Goal: Task Accomplishment & Management: Use online tool/utility

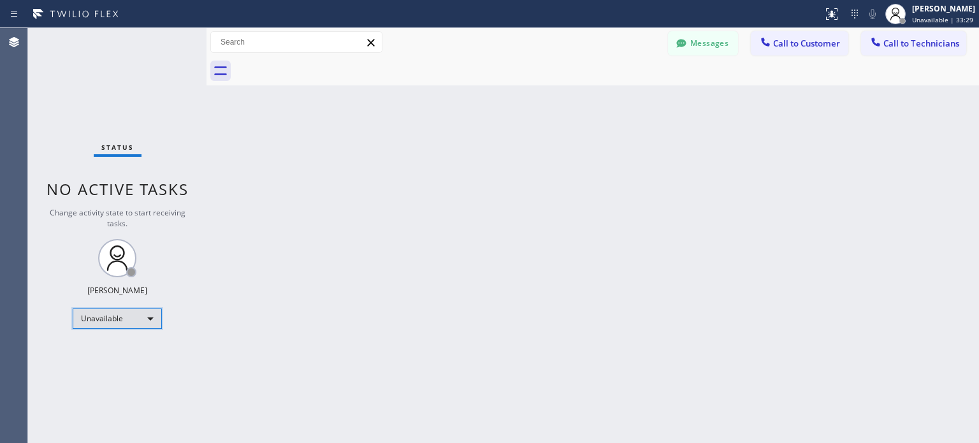
click at [140, 321] on div "Unavailable" at bounding box center [117, 318] width 89 height 20
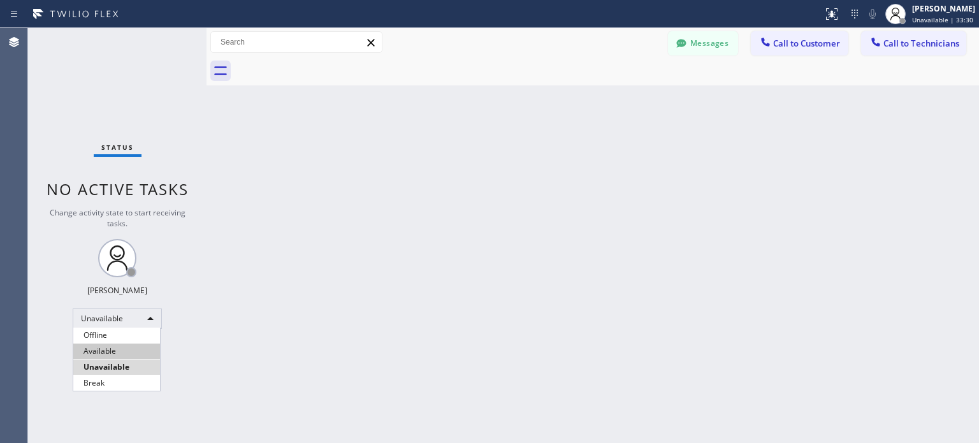
click at [135, 345] on li "Available" at bounding box center [116, 350] width 87 height 15
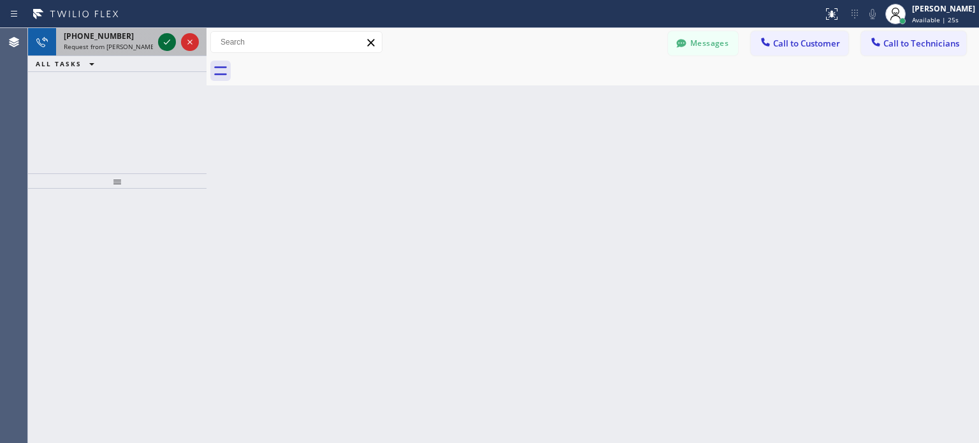
click at [158, 40] on div at bounding box center [167, 41] width 18 height 15
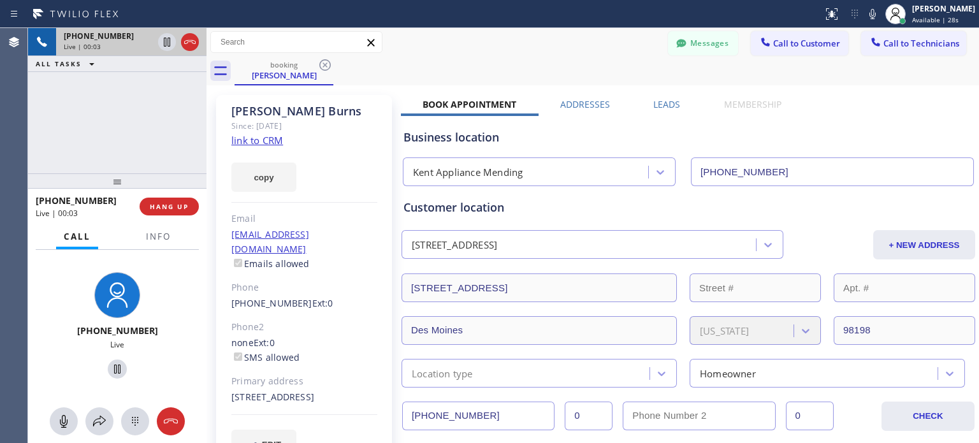
type input "[PHONE_NUMBER]"
click at [176, 202] on span "HANG UP" at bounding box center [169, 206] width 39 height 9
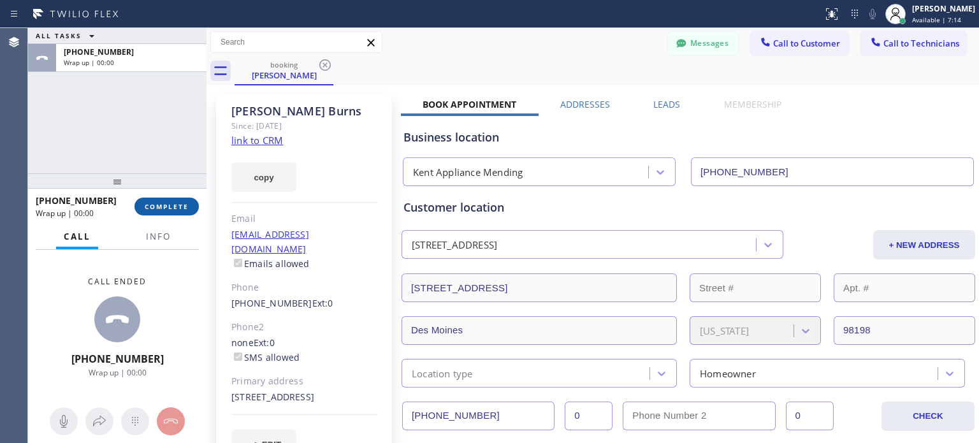
click at [178, 208] on span "COMPLETE" at bounding box center [167, 206] width 44 height 9
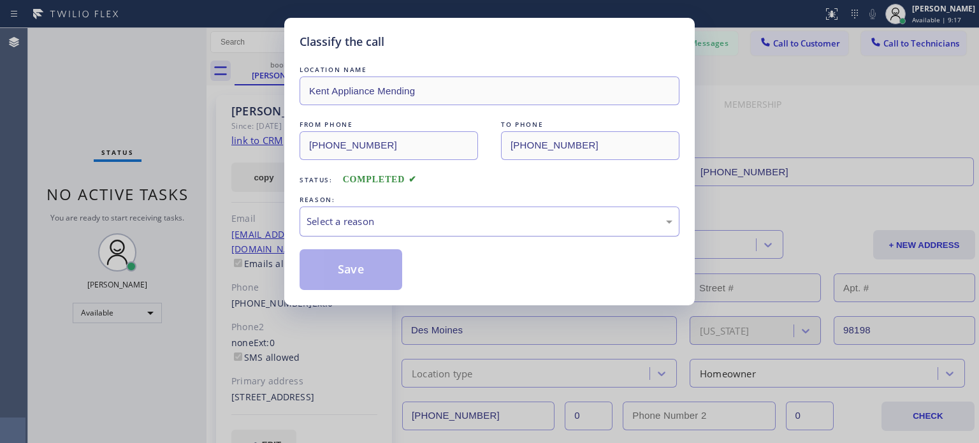
click at [334, 213] on div "Select a reason" at bounding box center [490, 221] width 380 height 30
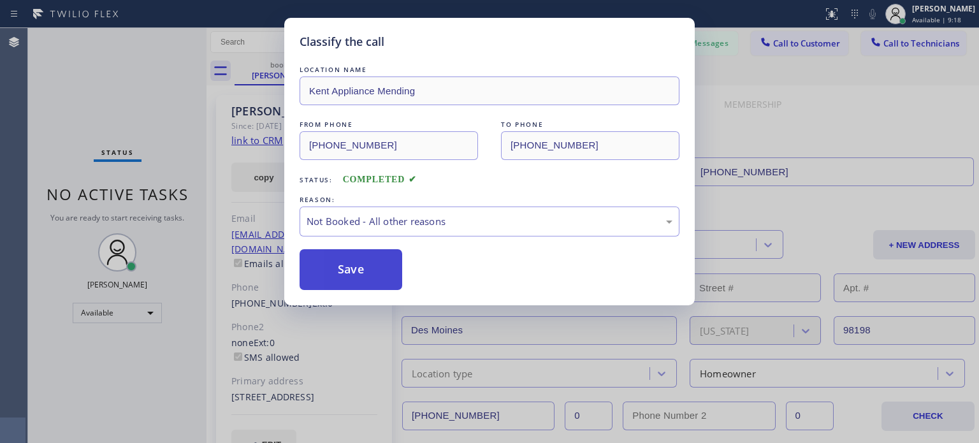
click at [346, 270] on button "Save" at bounding box center [351, 269] width 103 height 41
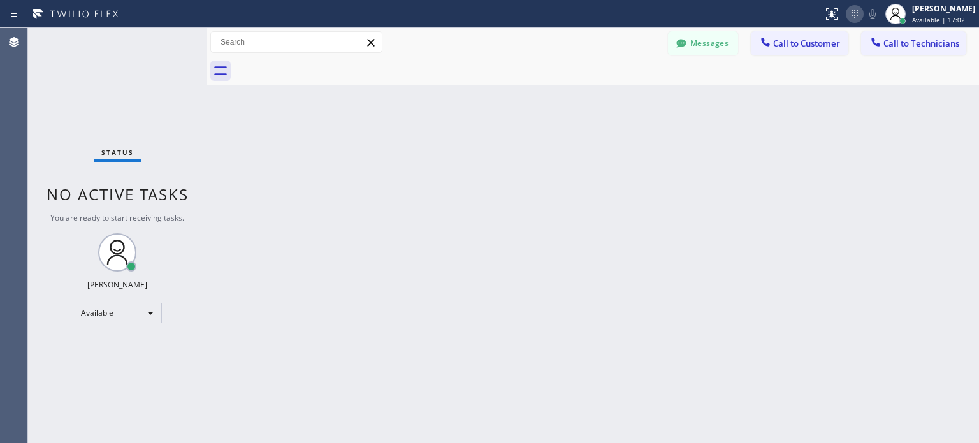
click at [847, 17] on icon at bounding box center [854, 13] width 15 height 15
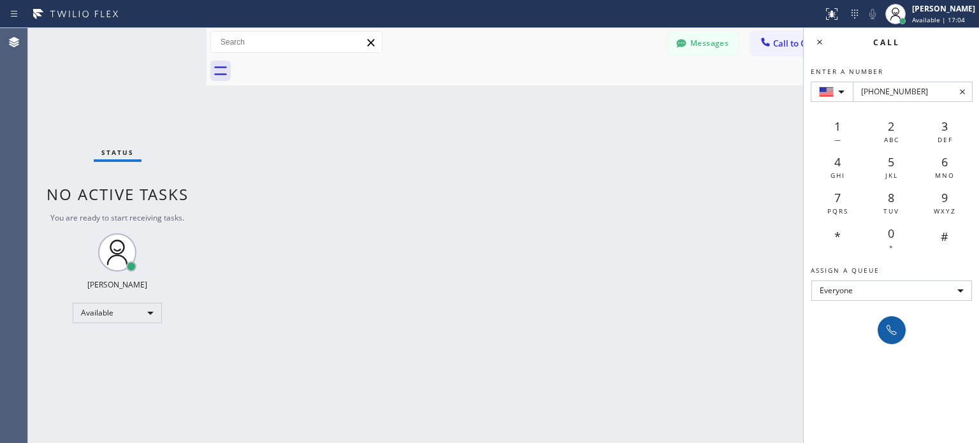
type input "[PHONE_NUMBER]"
click at [897, 336] on icon at bounding box center [891, 329] width 15 height 15
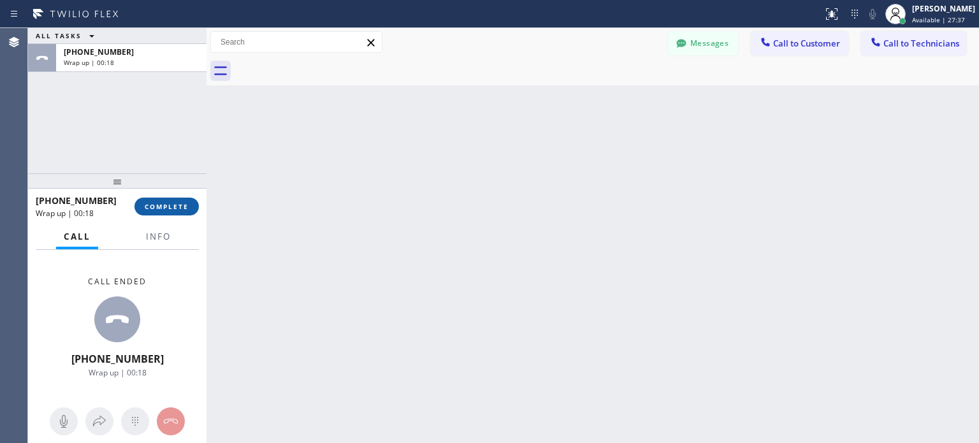
click at [180, 208] on span "COMPLETE" at bounding box center [167, 206] width 44 height 9
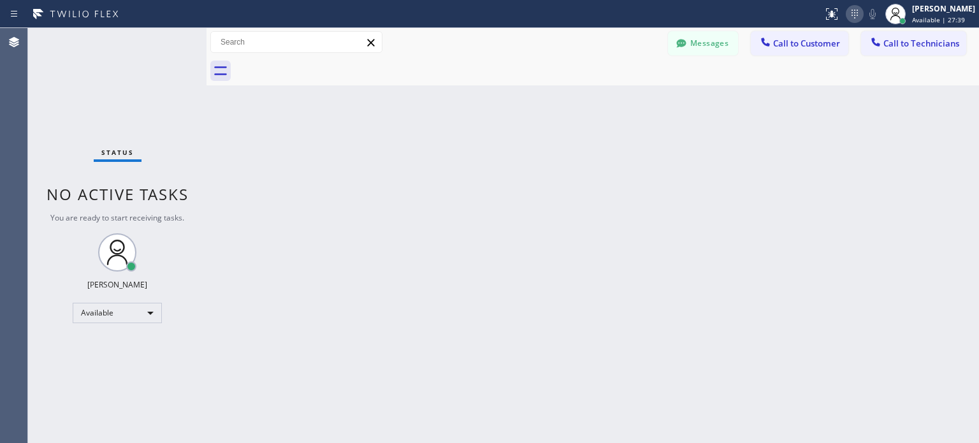
click at [847, 13] on icon at bounding box center [854, 13] width 15 height 15
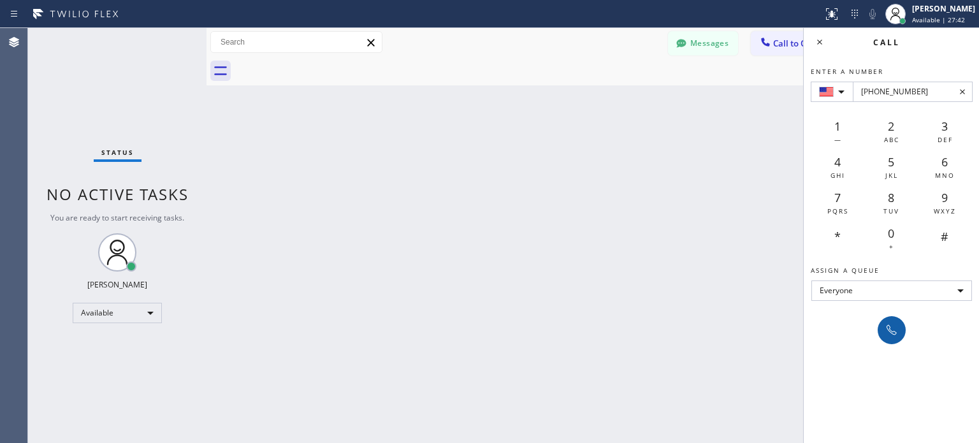
type input "[PHONE_NUMBER]"
drag, startPoint x: 892, startPoint y: 333, endPoint x: 877, endPoint y: 307, distance: 30.8
click at [892, 333] on icon at bounding box center [891, 329] width 15 height 15
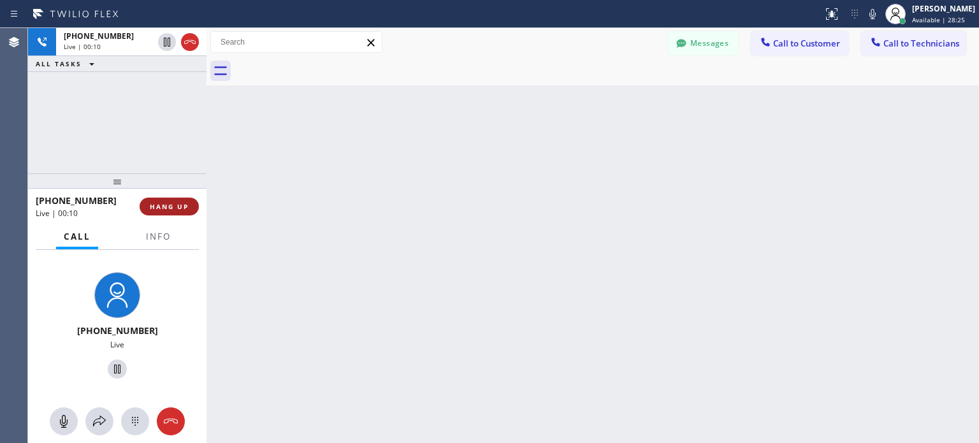
click at [187, 204] on span "HANG UP" at bounding box center [169, 206] width 39 height 9
click at [183, 204] on span "HANG UP" at bounding box center [169, 206] width 39 height 9
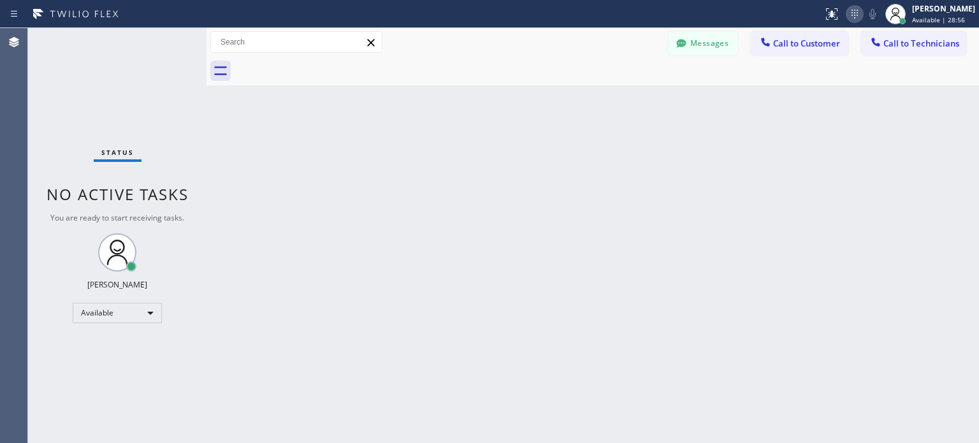
click at [851, 18] on icon at bounding box center [854, 13] width 15 height 15
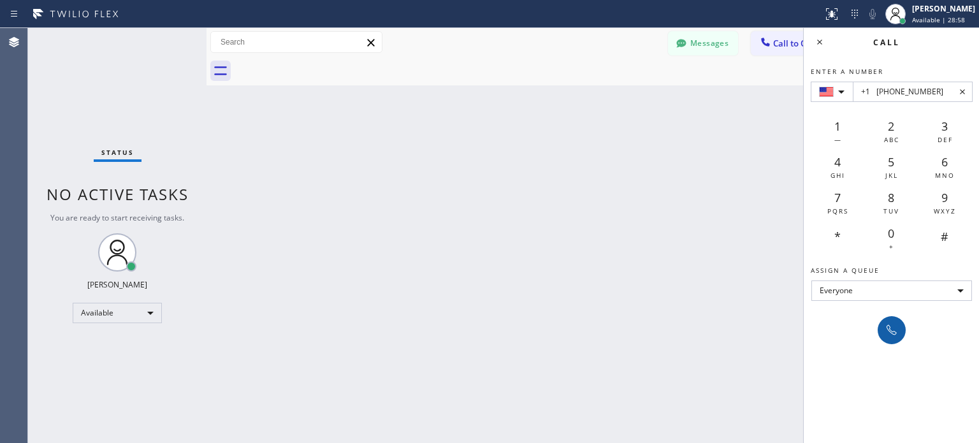
type input "+1 [PHONE_NUMBER]"
click at [894, 335] on icon at bounding box center [891, 329] width 15 height 15
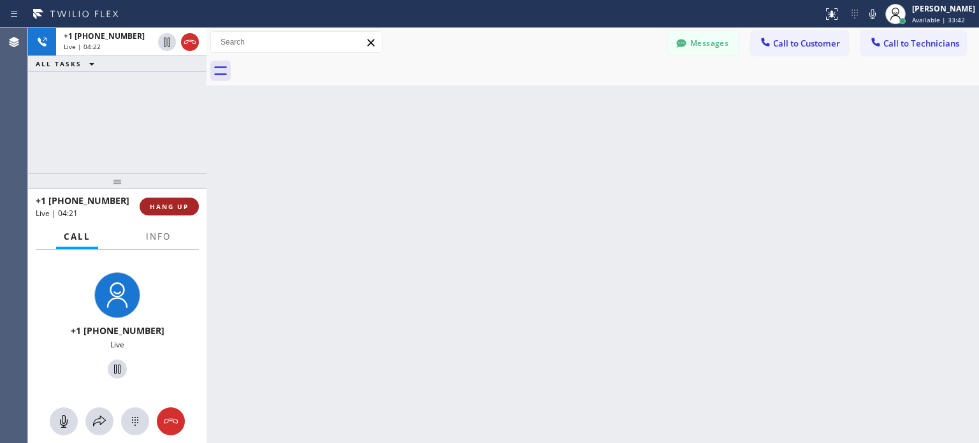
click at [182, 215] on button "HANG UP" at bounding box center [169, 207] width 59 height 18
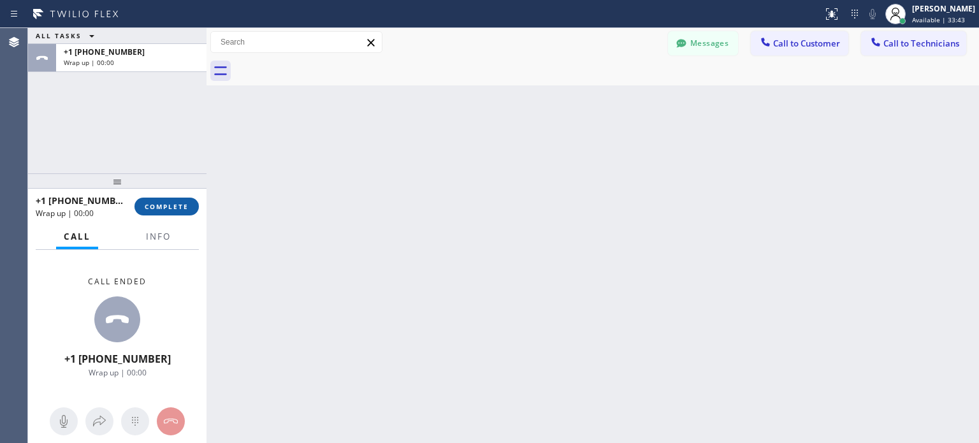
click at [181, 210] on span "COMPLETE" at bounding box center [167, 206] width 44 height 9
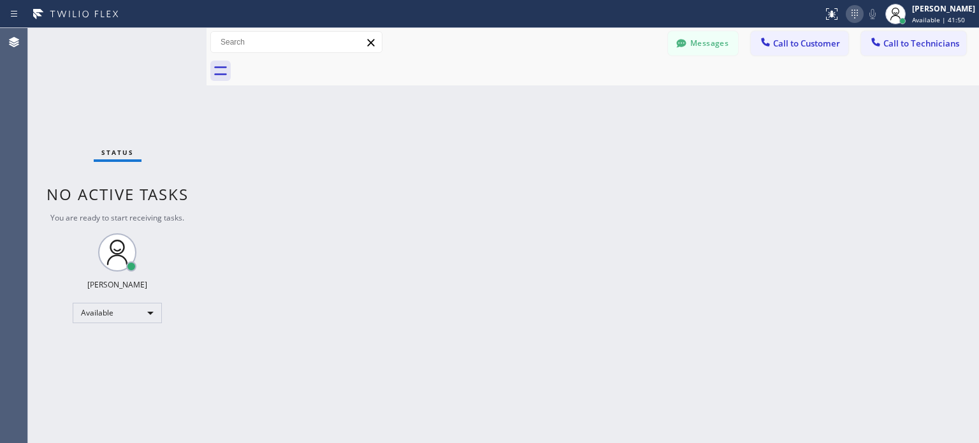
click at [847, 17] on icon at bounding box center [854, 13] width 15 height 15
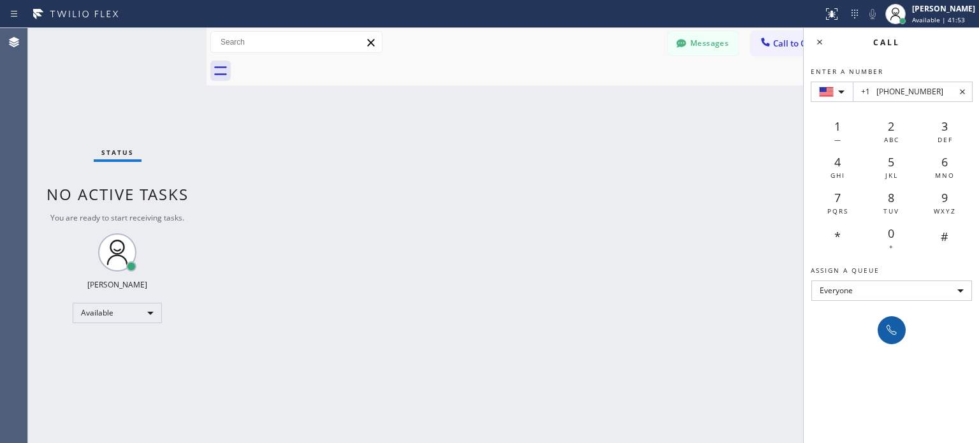
type input "+1 [PHONE_NUMBER]"
click at [887, 329] on icon at bounding box center [891, 329] width 15 height 15
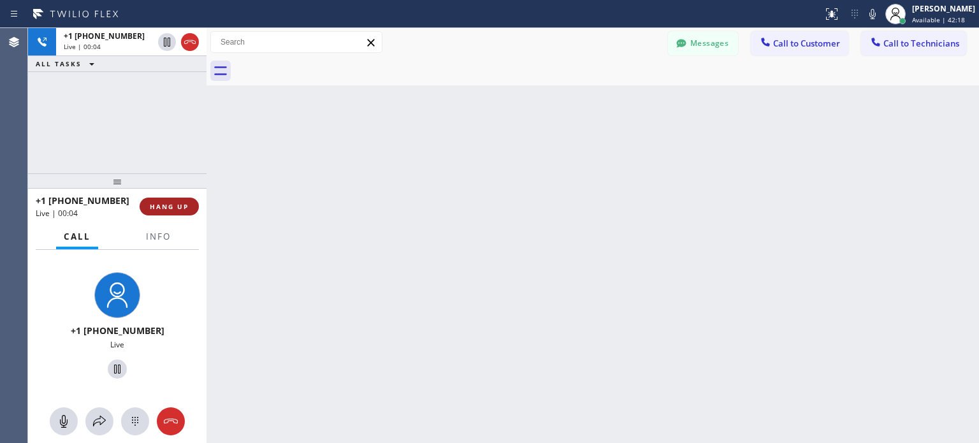
click at [171, 206] on span "HANG UP" at bounding box center [169, 206] width 39 height 9
click at [167, 196] on div "+1 [PHONE_NUMBER] Live | 00:05 HANG UP" at bounding box center [117, 206] width 163 height 33
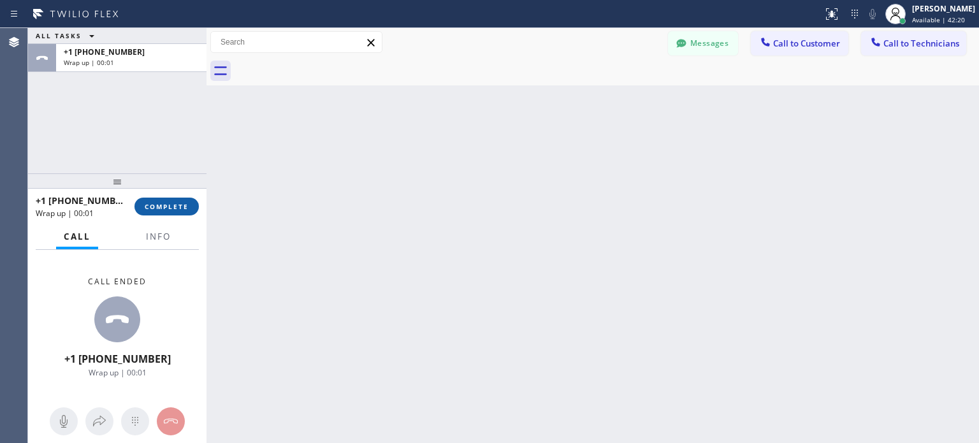
click at [175, 206] on span "COMPLETE" at bounding box center [167, 206] width 44 height 9
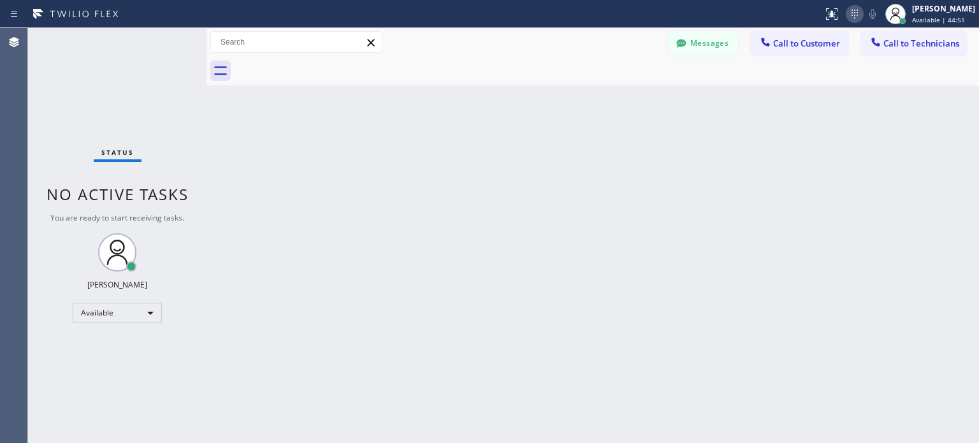
click at [854, 18] on icon at bounding box center [854, 13] width 15 height 15
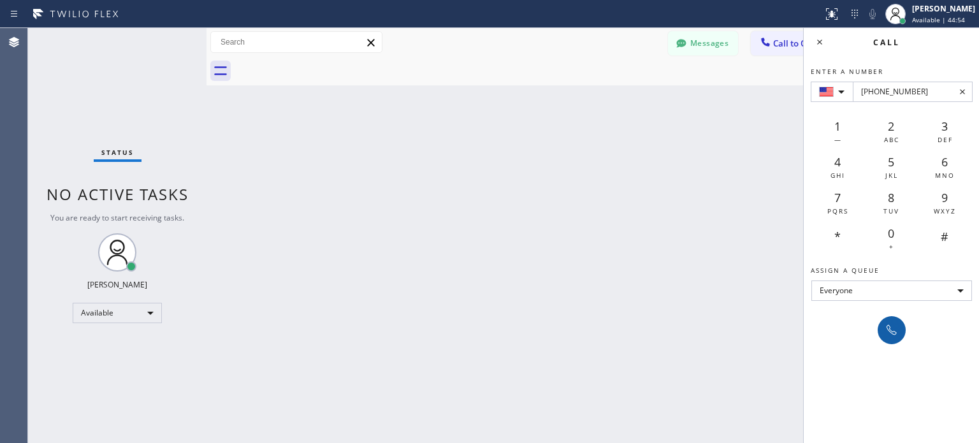
type input "[PHONE_NUMBER]"
click at [887, 322] on icon at bounding box center [891, 329] width 15 height 15
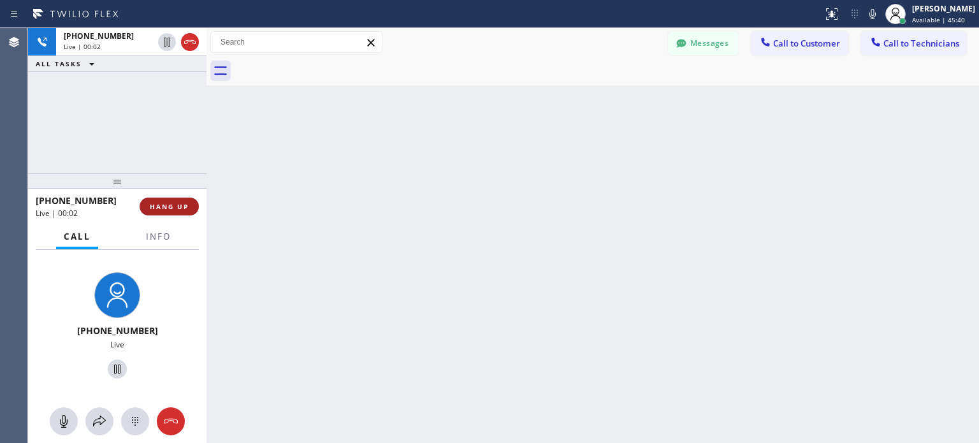
click at [182, 213] on button "HANG UP" at bounding box center [169, 207] width 59 height 18
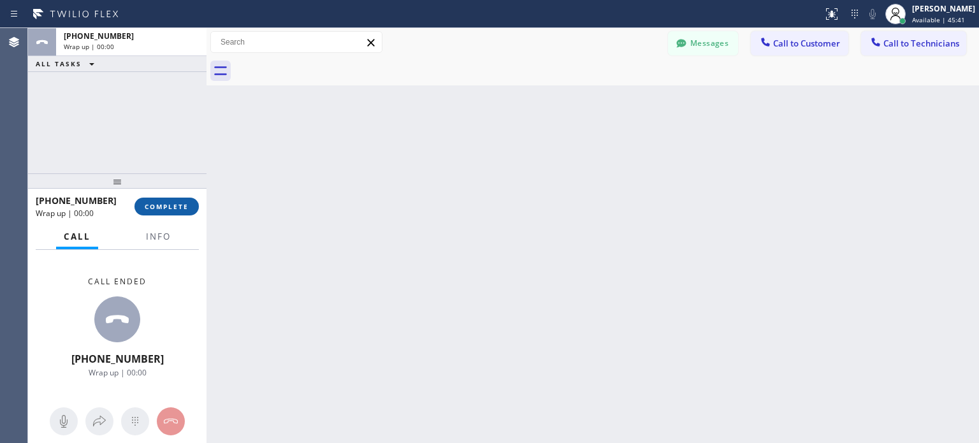
click at [186, 206] on span "COMPLETE" at bounding box center [167, 206] width 44 height 9
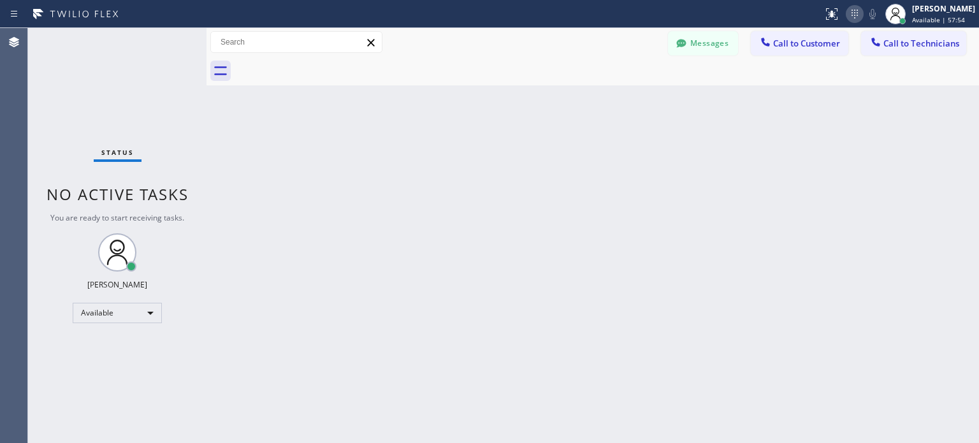
click at [851, 14] on icon at bounding box center [854, 13] width 15 height 15
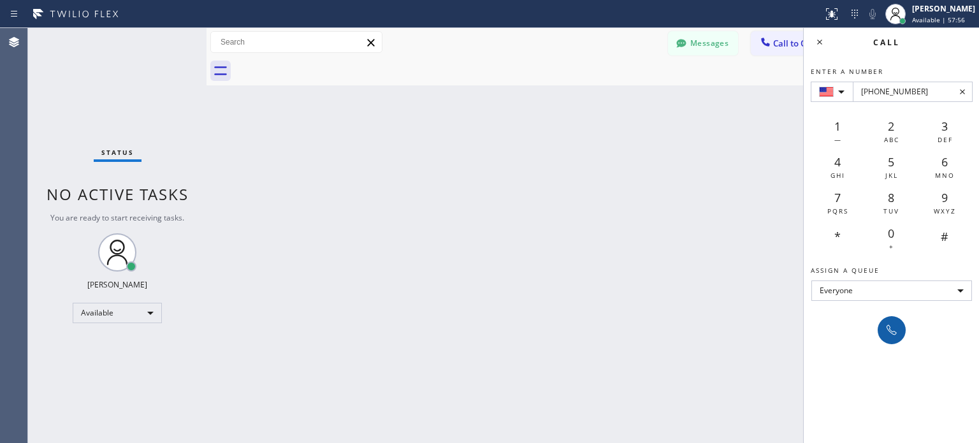
type input "[PHONE_NUMBER]"
click at [890, 329] on icon at bounding box center [891, 329] width 15 height 15
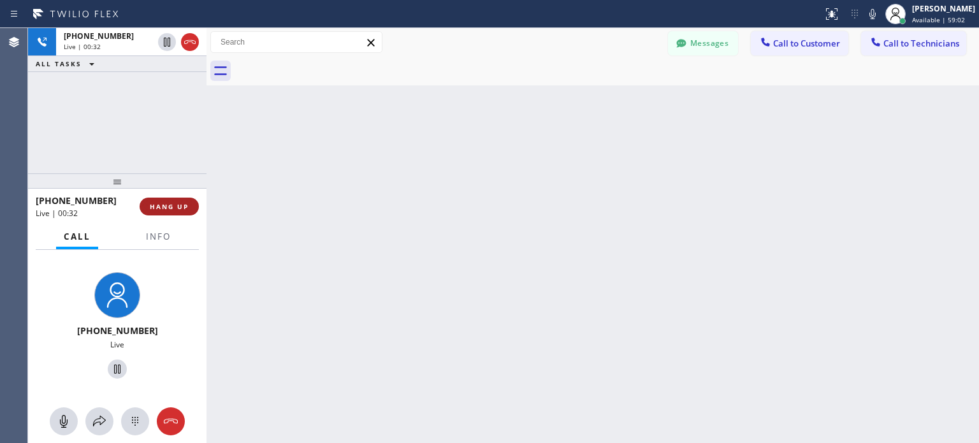
click at [173, 210] on span "HANG UP" at bounding box center [169, 206] width 39 height 9
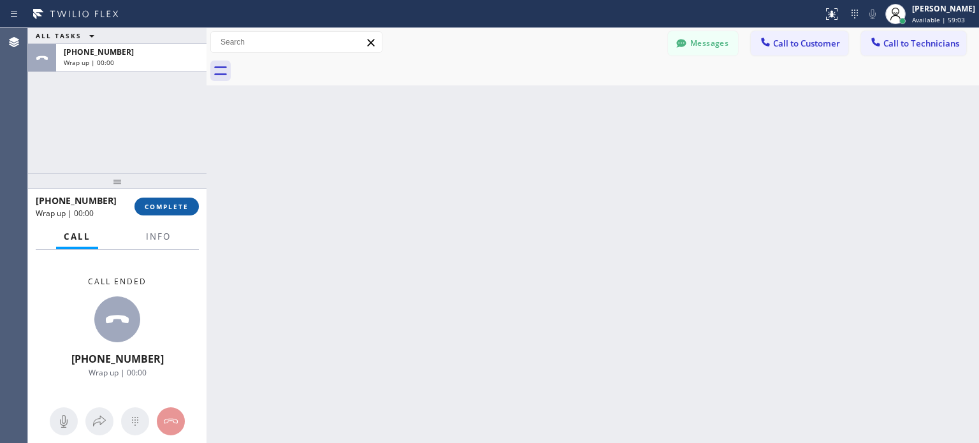
click at [167, 212] on button "COMPLETE" at bounding box center [166, 207] width 64 height 18
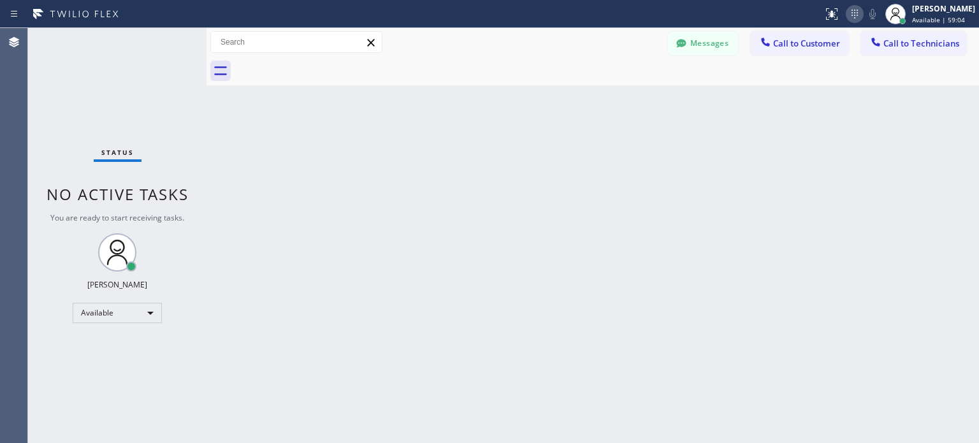
click at [851, 20] on icon at bounding box center [854, 13] width 15 height 15
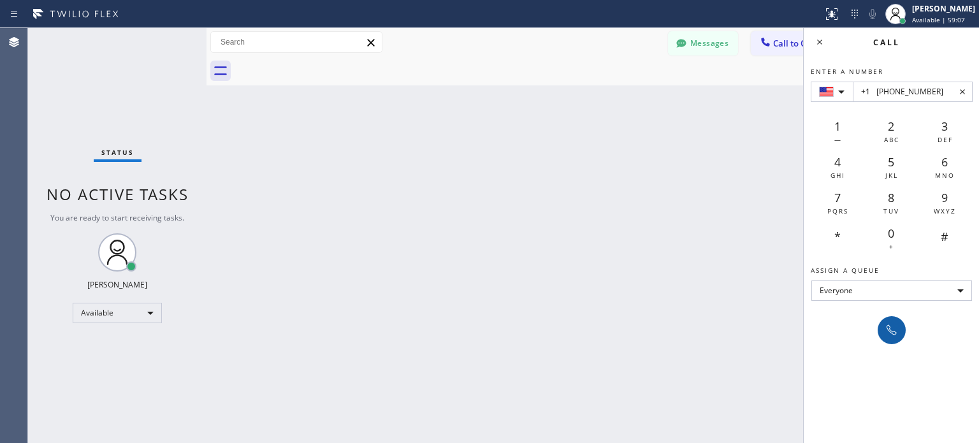
type input "+1 [PHONE_NUMBER]"
click at [894, 323] on icon at bounding box center [891, 329] width 15 height 15
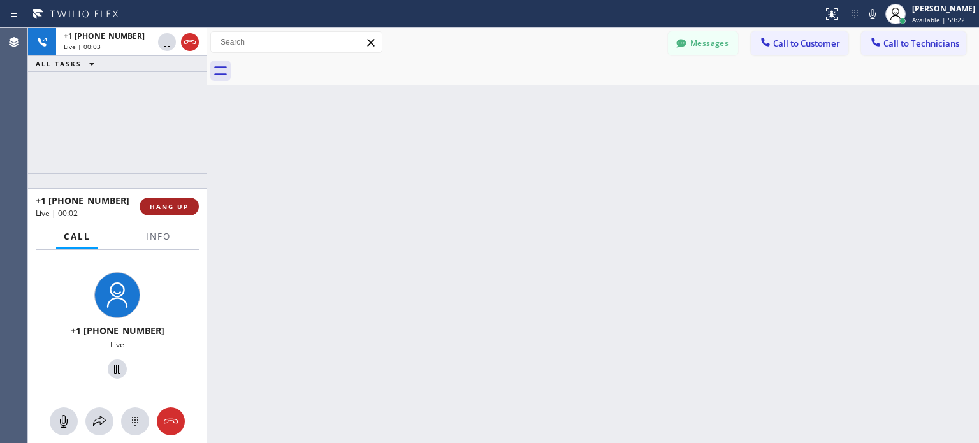
click at [166, 209] on span "HANG UP" at bounding box center [169, 206] width 39 height 9
click at [170, 205] on span "HANG UP" at bounding box center [169, 206] width 39 height 9
